Goal: Transaction & Acquisition: Book appointment/travel/reservation

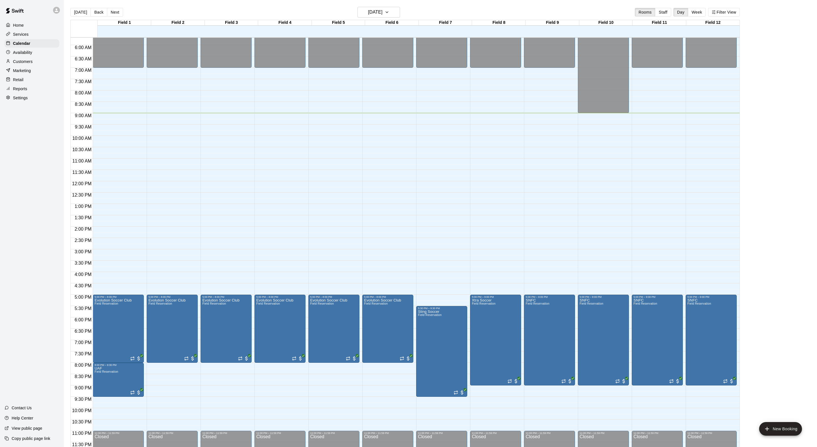
scroll to position [132, 0]
drag, startPoint x: 219, startPoint y: 378, endPoint x: 219, endPoint y: 414, distance: 35.8
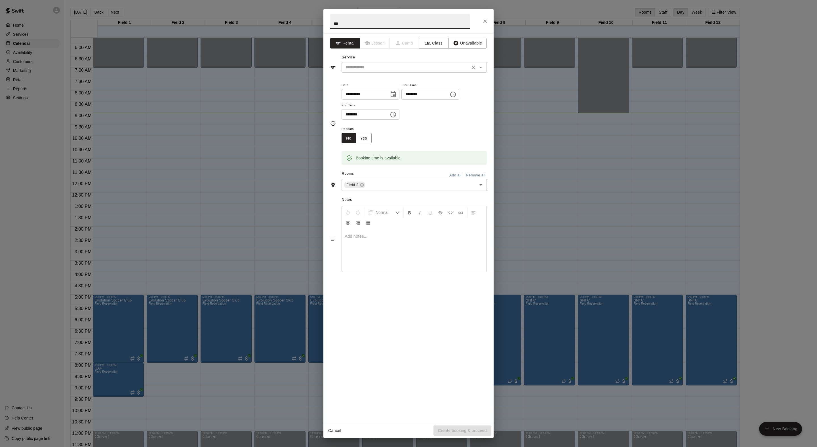
click at [418, 73] on div "​" at bounding box center [414, 67] width 145 height 10
type input "***"
click at [413, 95] on li "Field Reservation" at bounding box center [420, 92] width 134 height 9
type input "**********"
click at [399, 189] on input "text" at bounding box center [417, 185] width 102 height 7
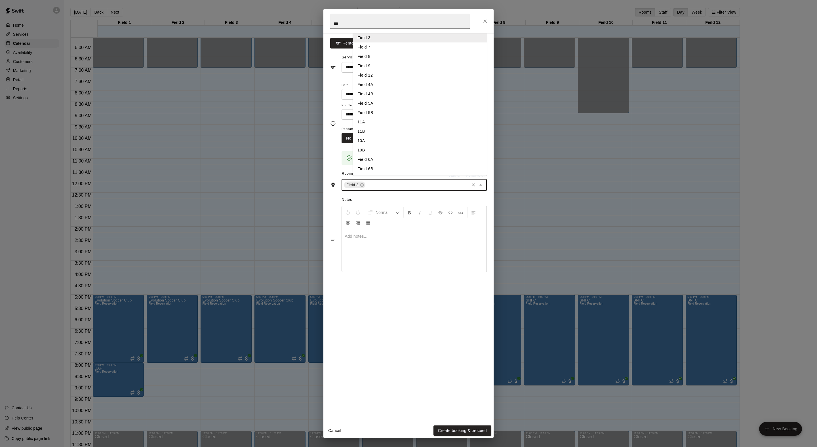
click at [396, 108] on li "Field 5A" at bounding box center [420, 103] width 134 height 9
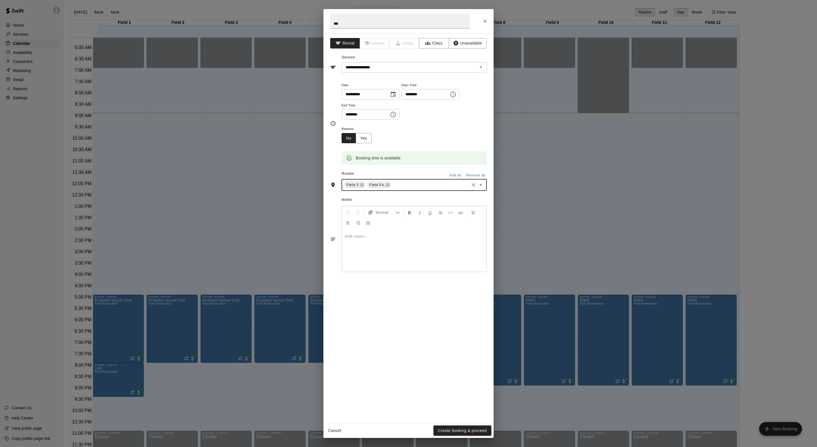
click at [433, 189] on input "text" at bounding box center [430, 185] width 77 height 7
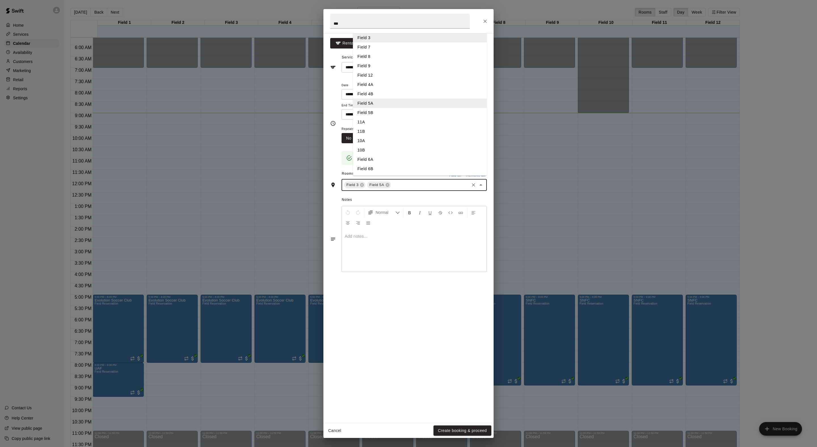
click at [398, 117] on li "Field 5B" at bounding box center [420, 112] width 134 height 9
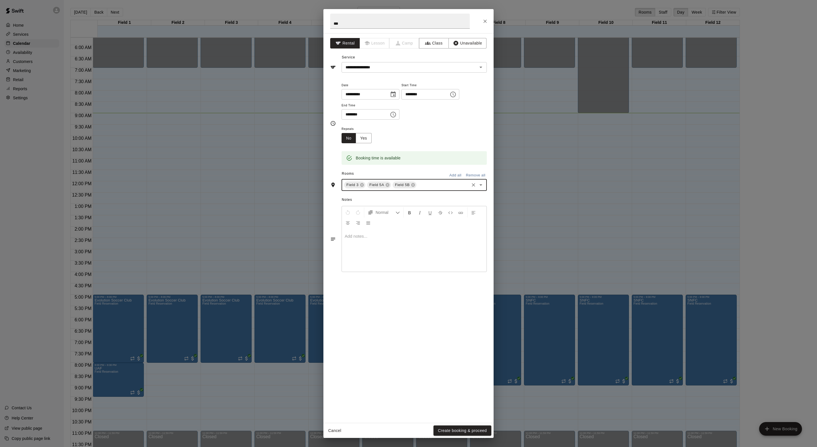
click at [377, 191] on div "Field 3 Field 5A Field 5B ​" at bounding box center [414, 185] width 145 height 12
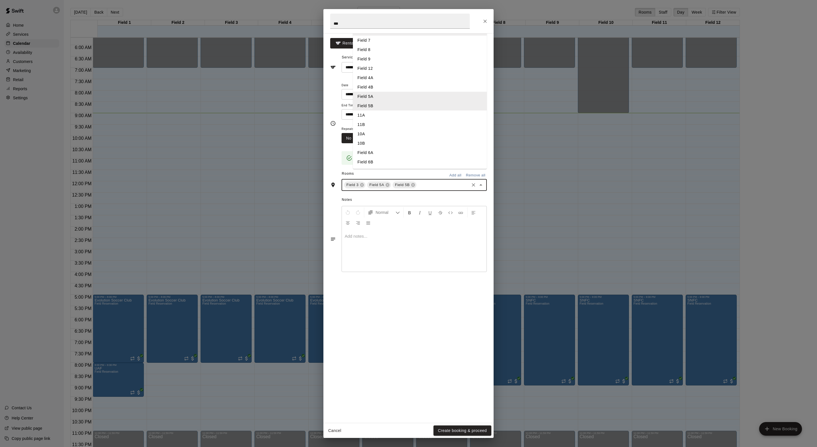
click at [376, 83] on li "Field 4A" at bounding box center [420, 77] width 134 height 9
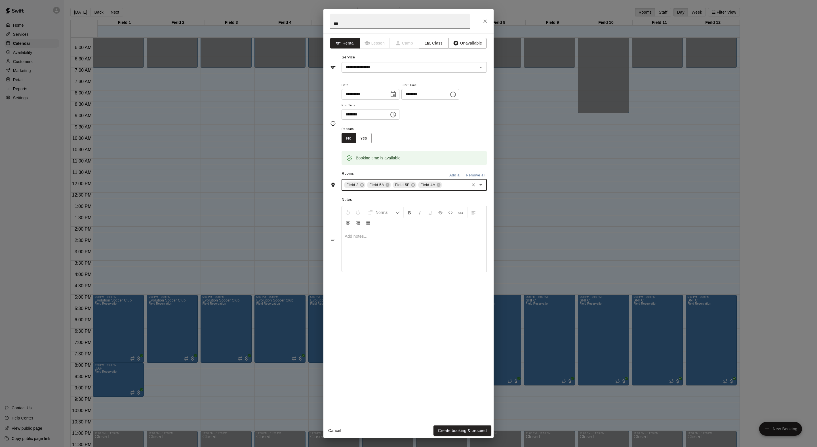
click at [443, 189] on input "text" at bounding box center [456, 185] width 26 height 7
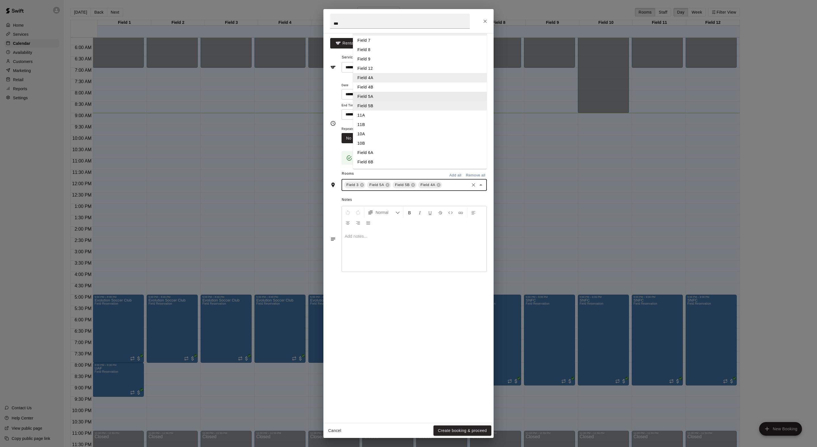
click at [377, 92] on li "Field 4B" at bounding box center [420, 87] width 134 height 9
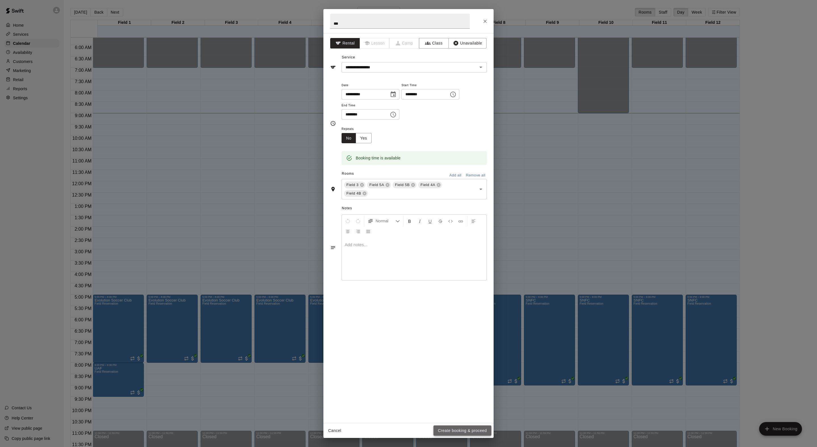
click at [452, 426] on button "Create booking & proceed" at bounding box center [463, 431] width 58 height 10
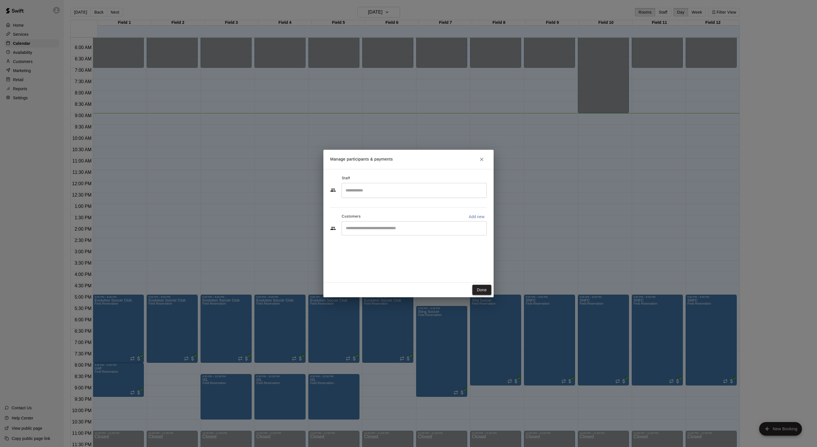
click at [481, 295] on button "Done" at bounding box center [481, 290] width 19 height 10
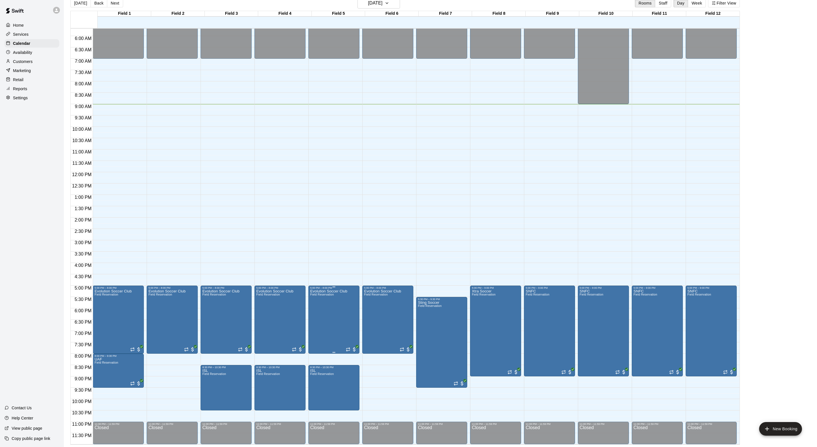
scroll to position [9, 0]
click at [123, 5] on button "Next" at bounding box center [115, 3] width 16 height 9
